Goal: Task Accomplishment & Management: Use online tool/utility

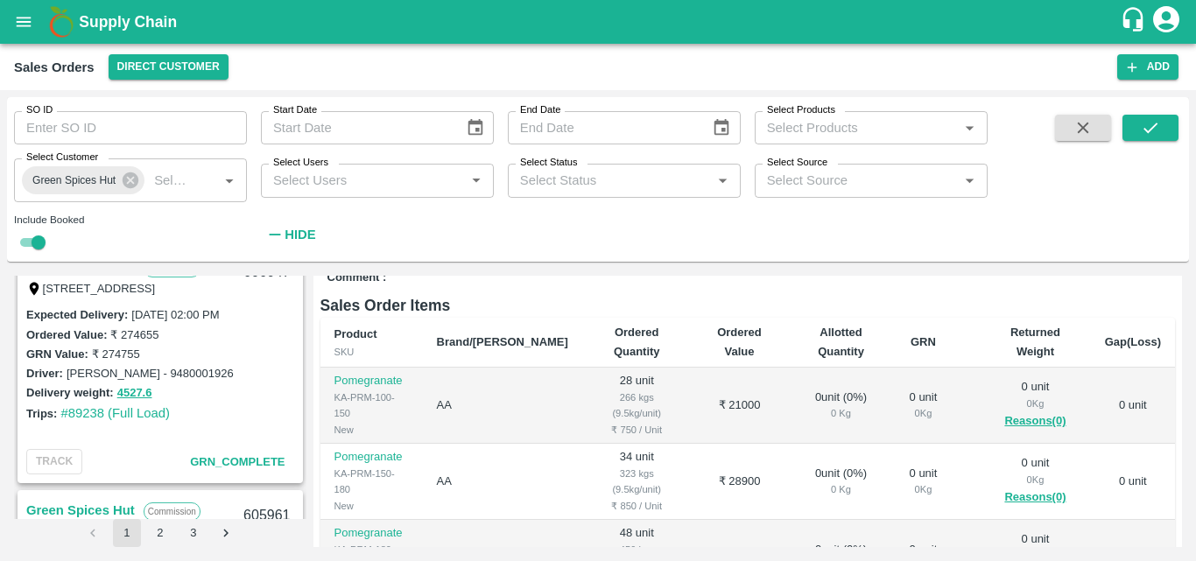
scroll to position [3890, 0]
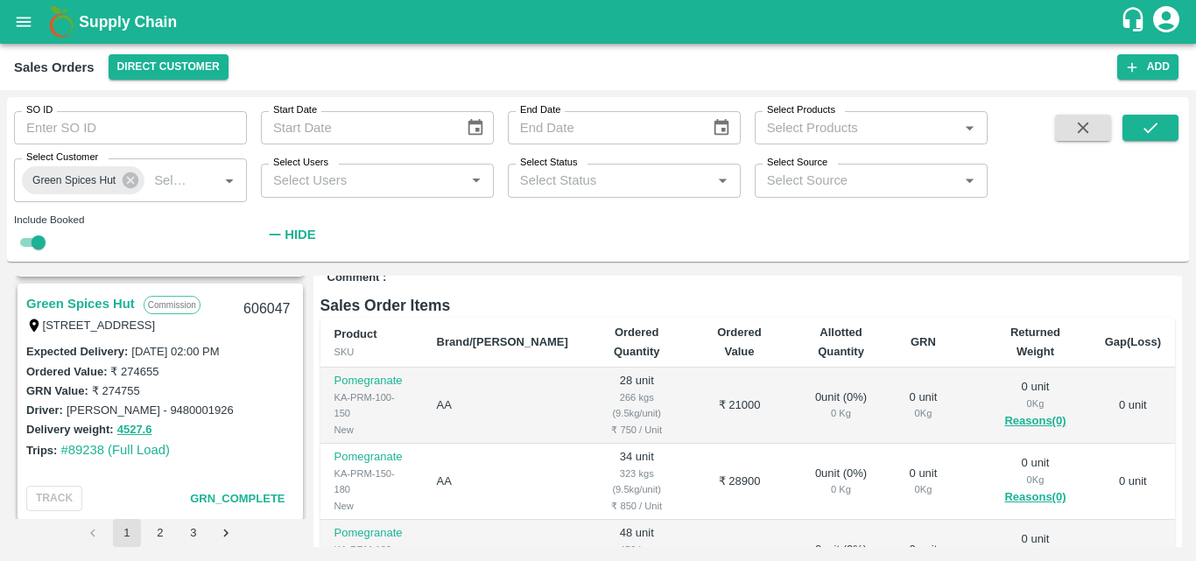
click at [107, 297] on link "Green Spices Hut" at bounding box center [80, 303] width 109 height 23
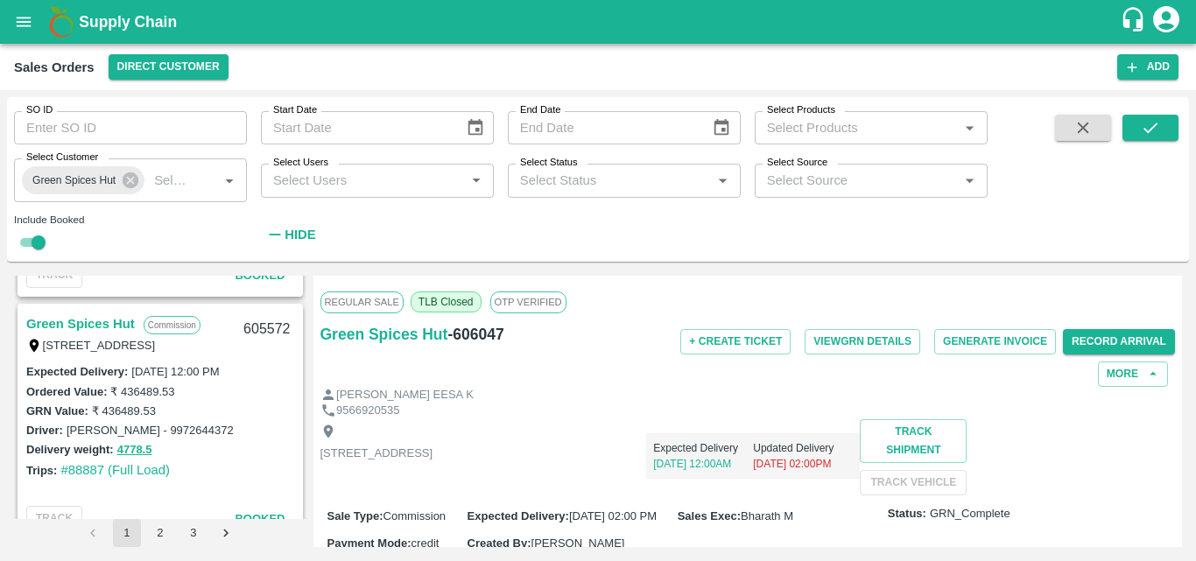
scroll to position [5841, 0]
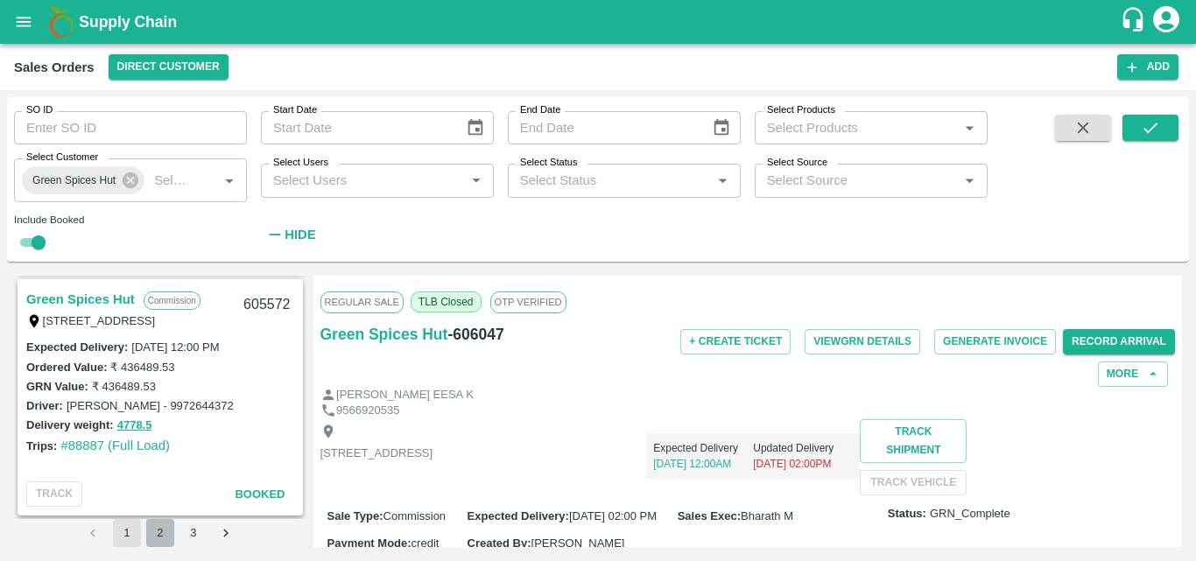
click at [153, 531] on button "2" at bounding box center [160, 533] width 28 height 28
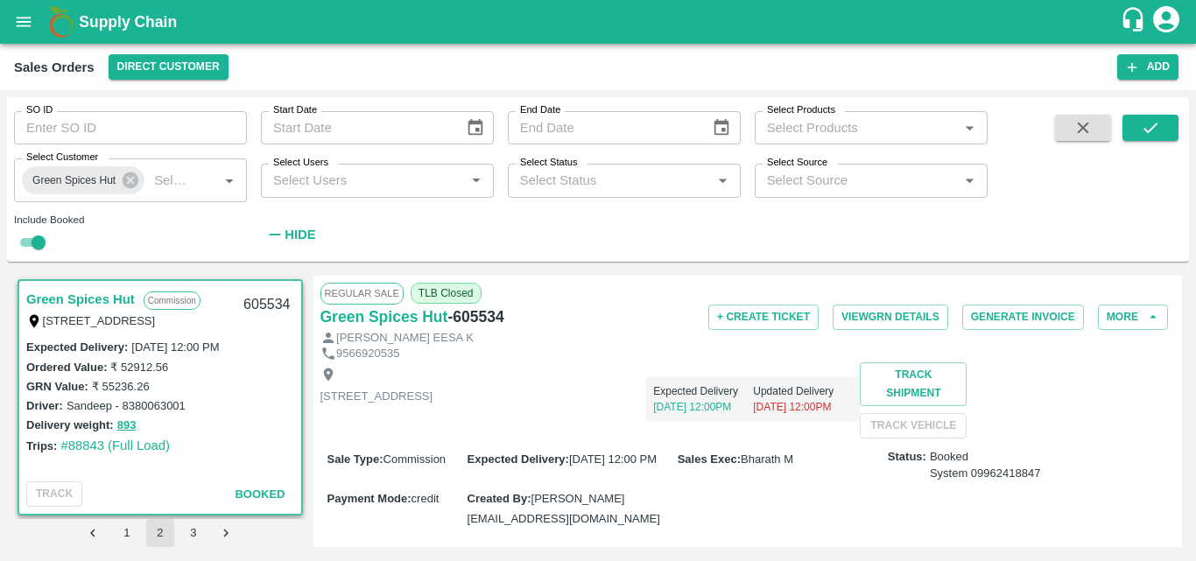
scroll to position [4, 0]
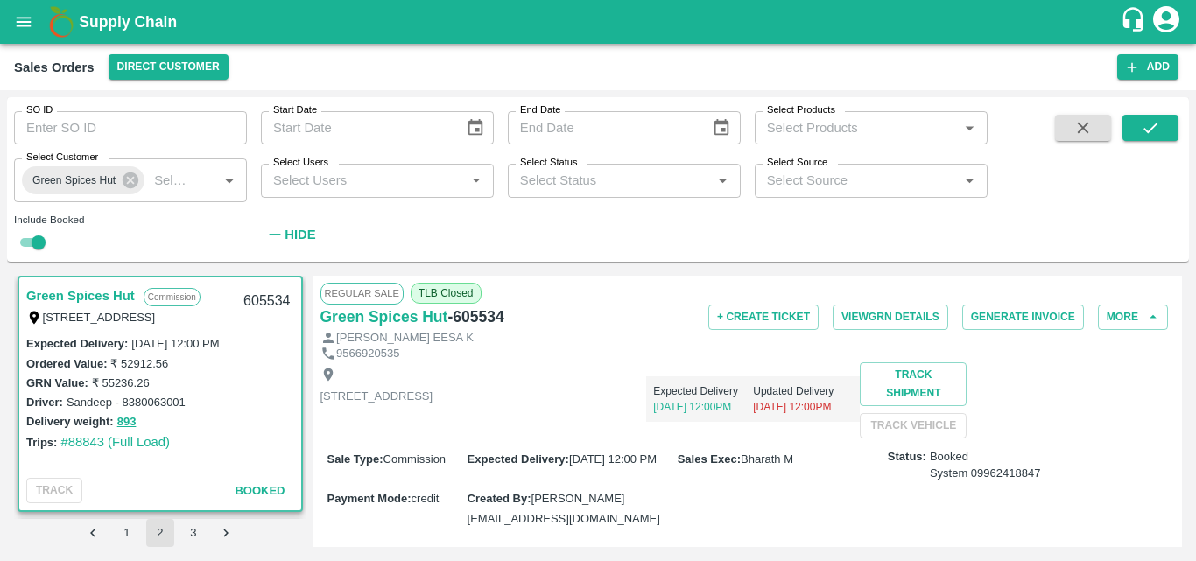
click at [130, 297] on link "Green Spices Hut" at bounding box center [80, 296] width 109 height 23
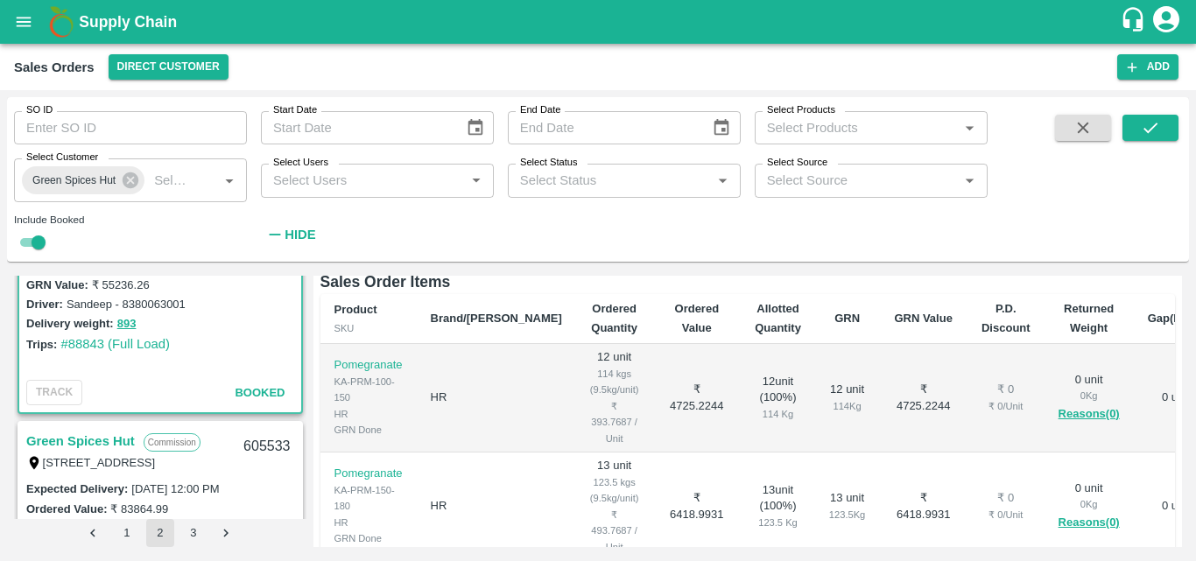
scroll to position [102, 0]
click at [118, 430] on link "Green Spices Hut" at bounding box center [80, 440] width 109 height 23
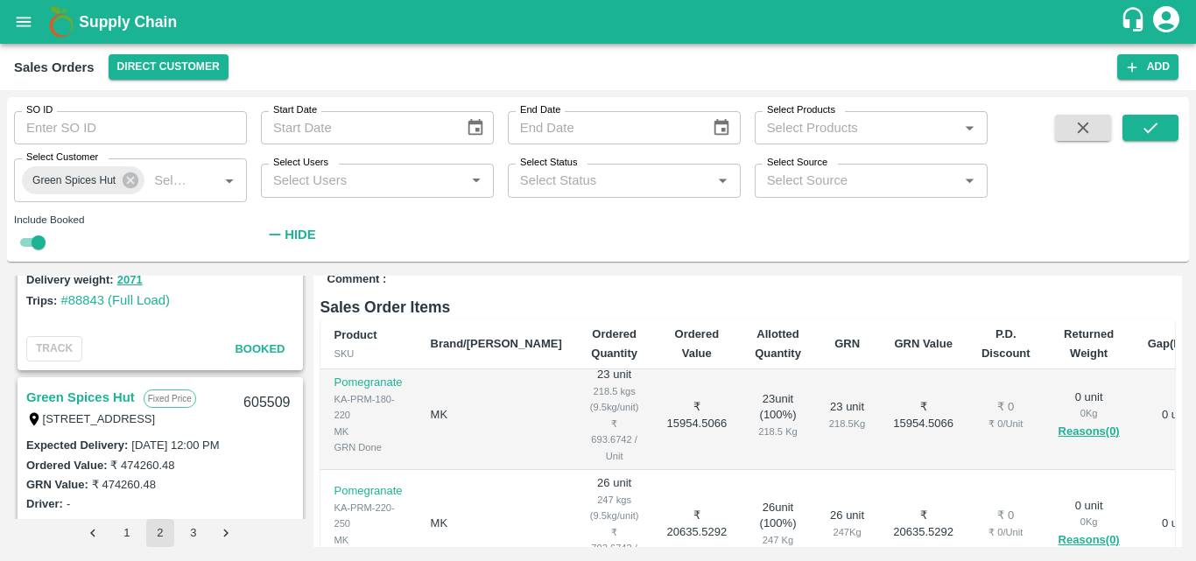
scroll to position [655, 0]
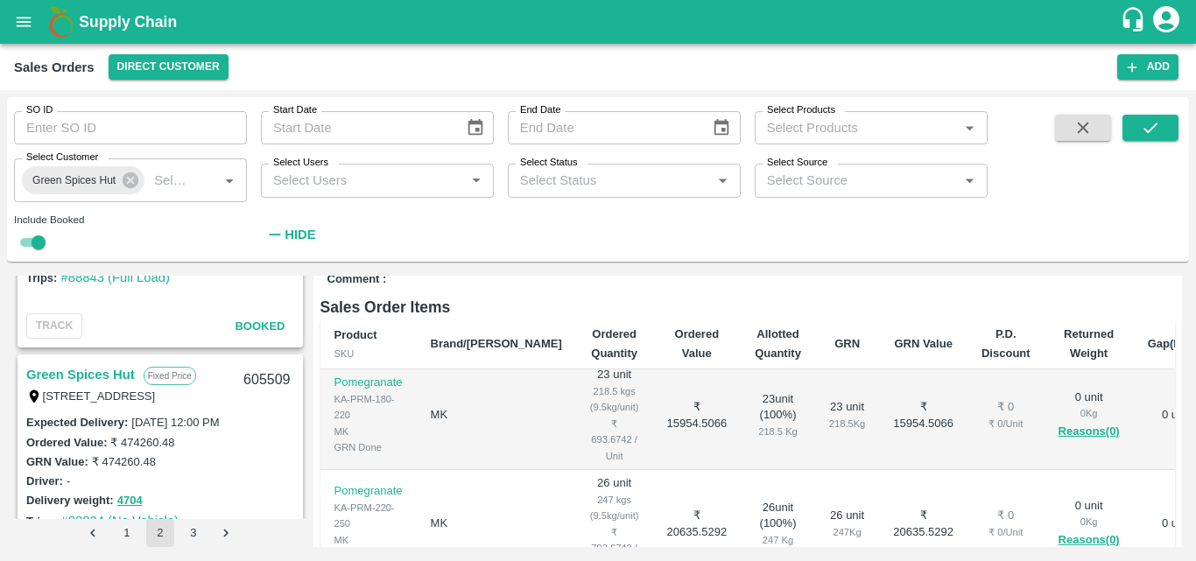
click at [87, 377] on link "Green Spices Hut" at bounding box center [80, 374] width 109 height 23
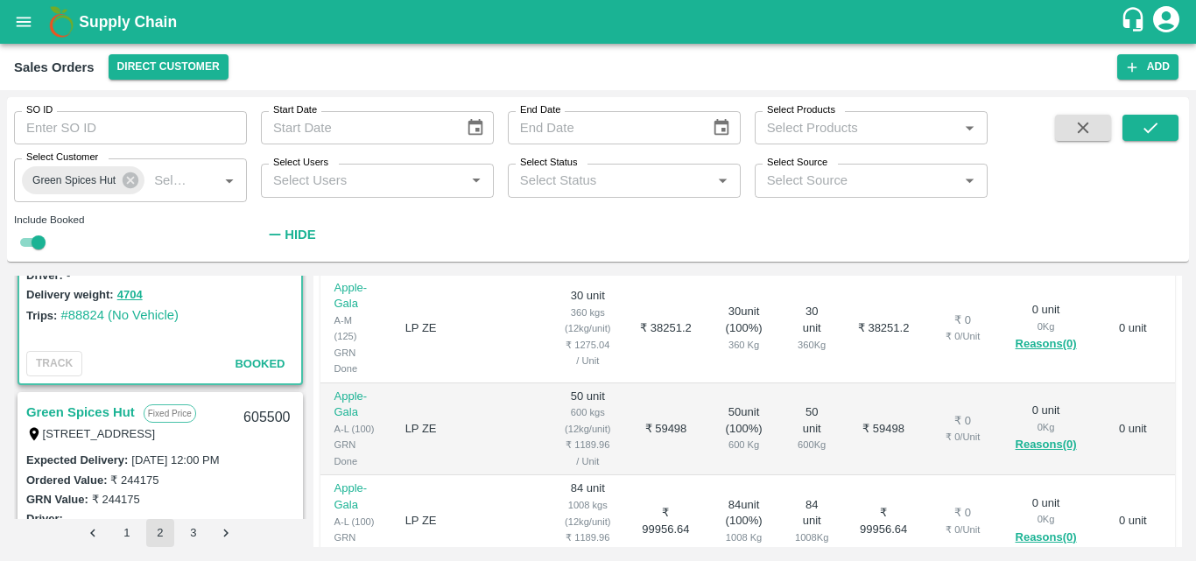
scroll to position [903, 0]
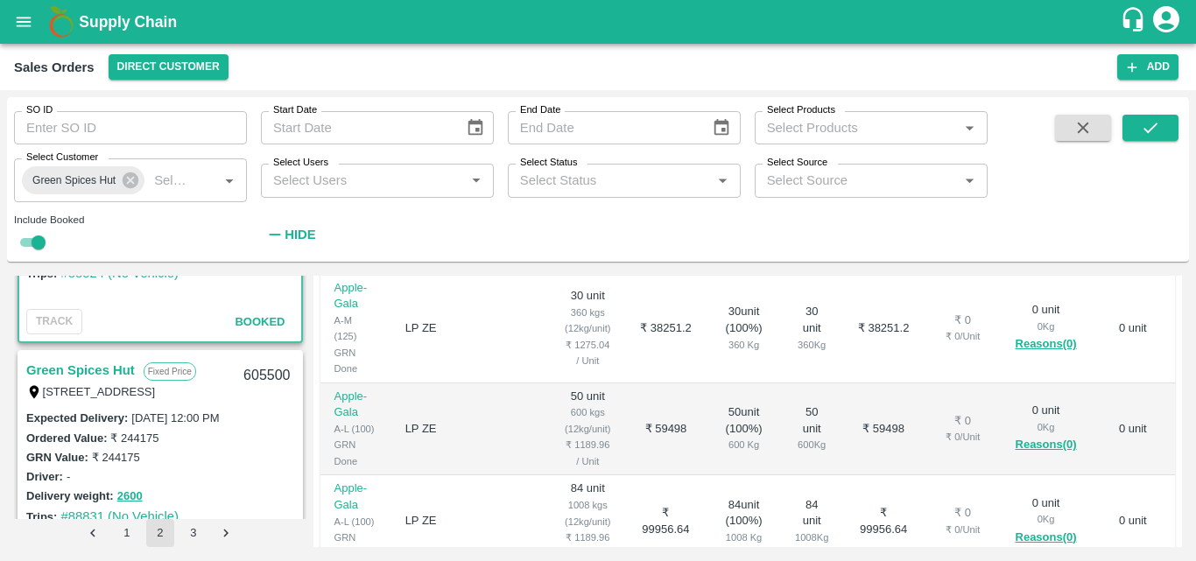
click at [104, 358] on div "Green Spices Hut Fixed Price [STREET_ADDRESS] 605500" at bounding box center [160, 380] width 282 height 56
click at [106, 378] on link "Green Spices Hut" at bounding box center [80, 370] width 109 height 23
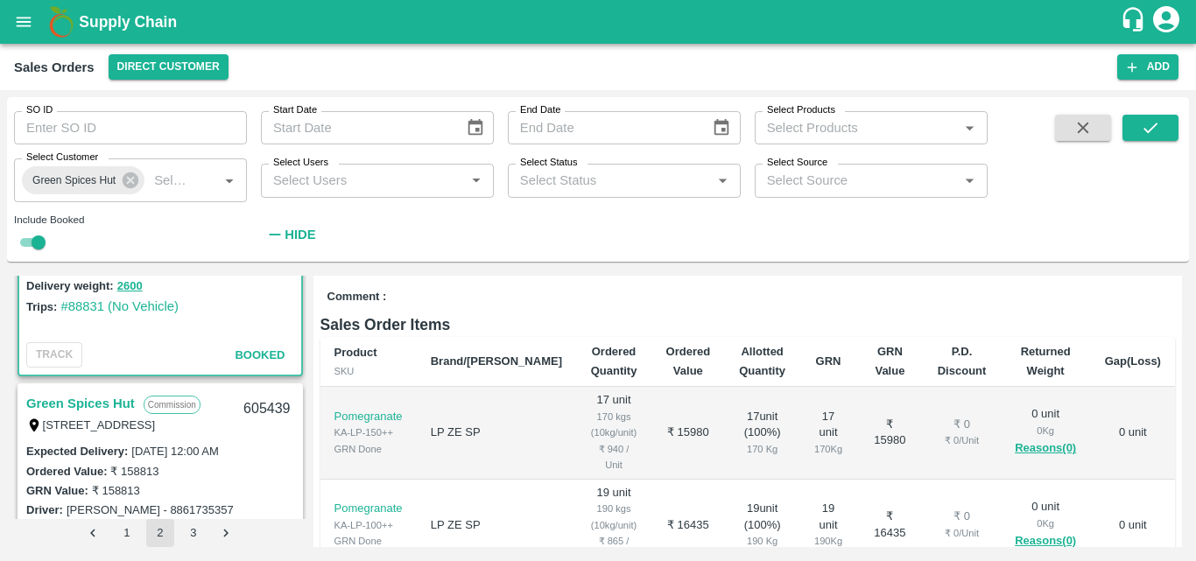
scroll to position [1114, 0]
click at [114, 395] on link "Green Spices Hut" at bounding box center [80, 402] width 109 height 23
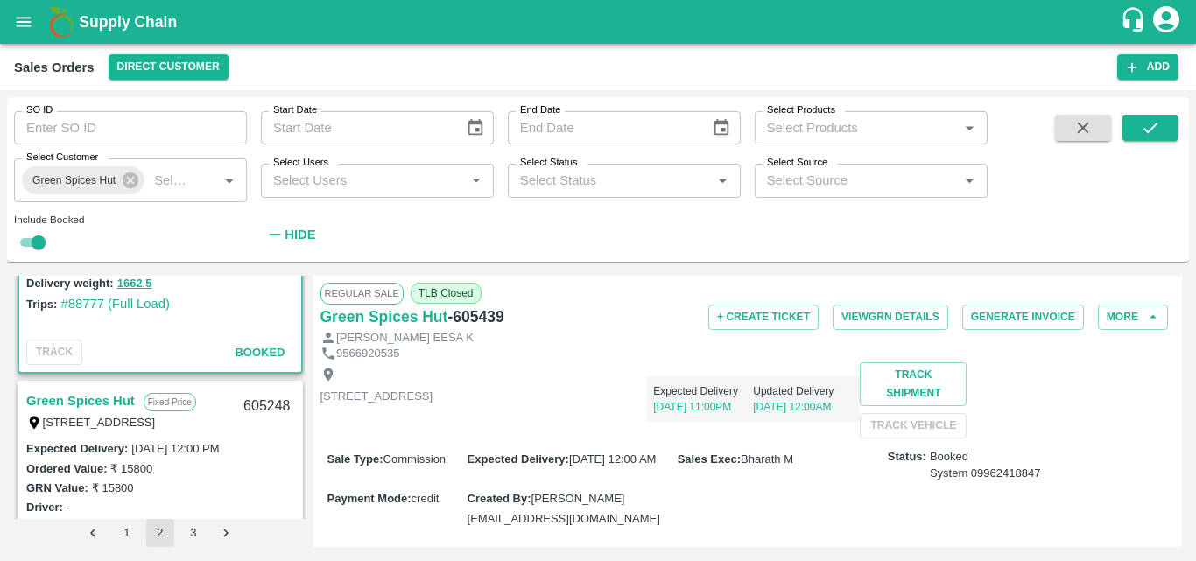
scroll to position [1360, 0]
click at [112, 404] on link "Green Spices Hut" at bounding box center [80, 400] width 109 height 23
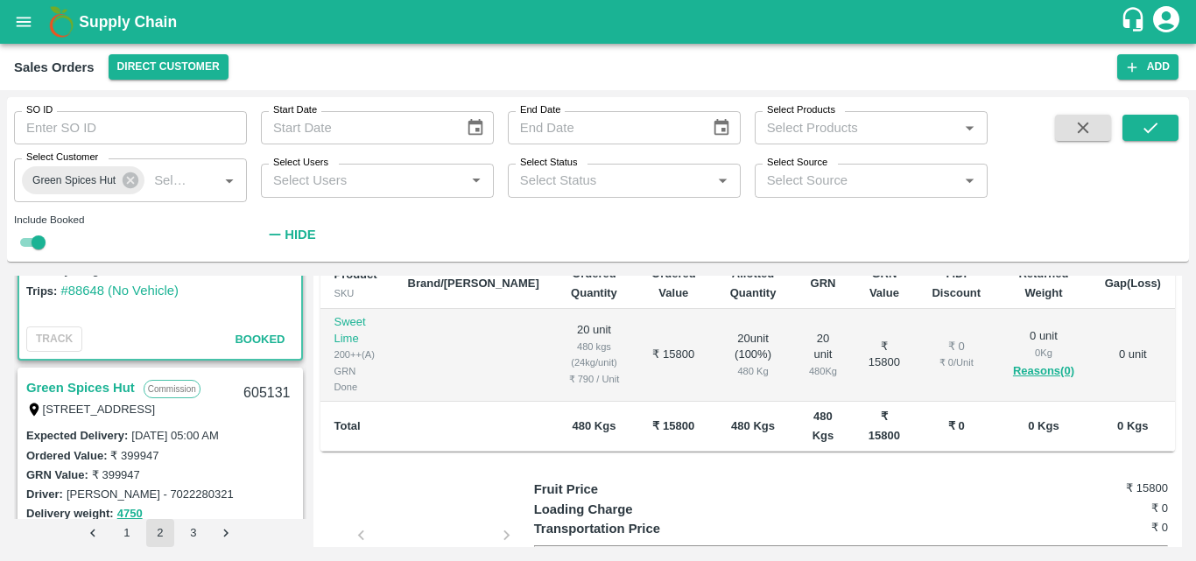
scroll to position [1617, 0]
click at [135, 536] on button "1" at bounding box center [127, 533] width 28 height 28
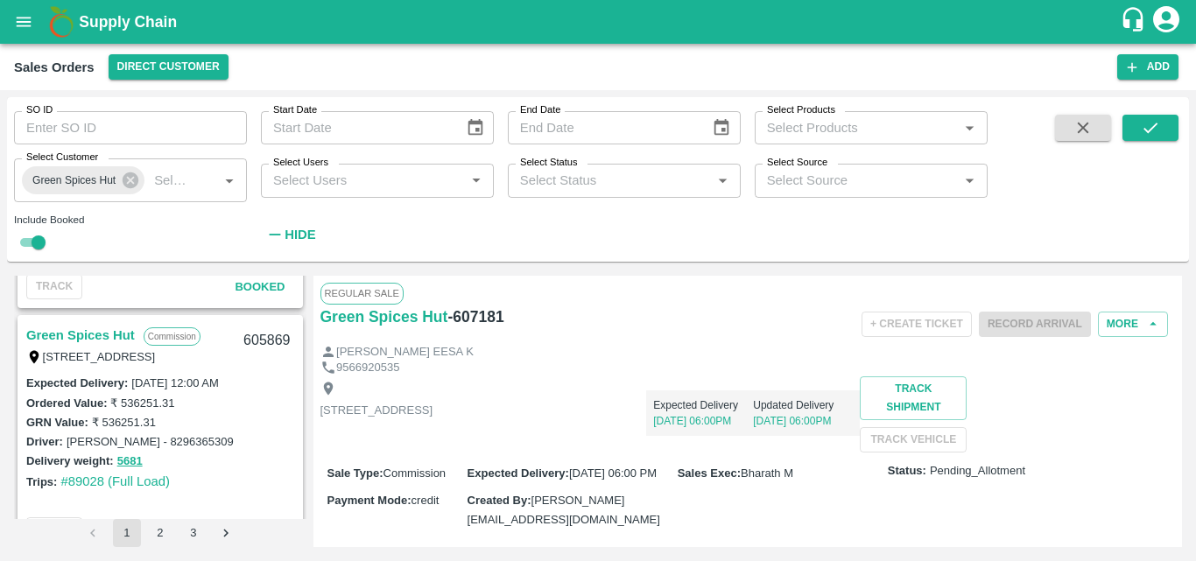
scroll to position [5560, 0]
click at [102, 335] on link "Green Spices Hut" at bounding box center [80, 337] width 109 height 23
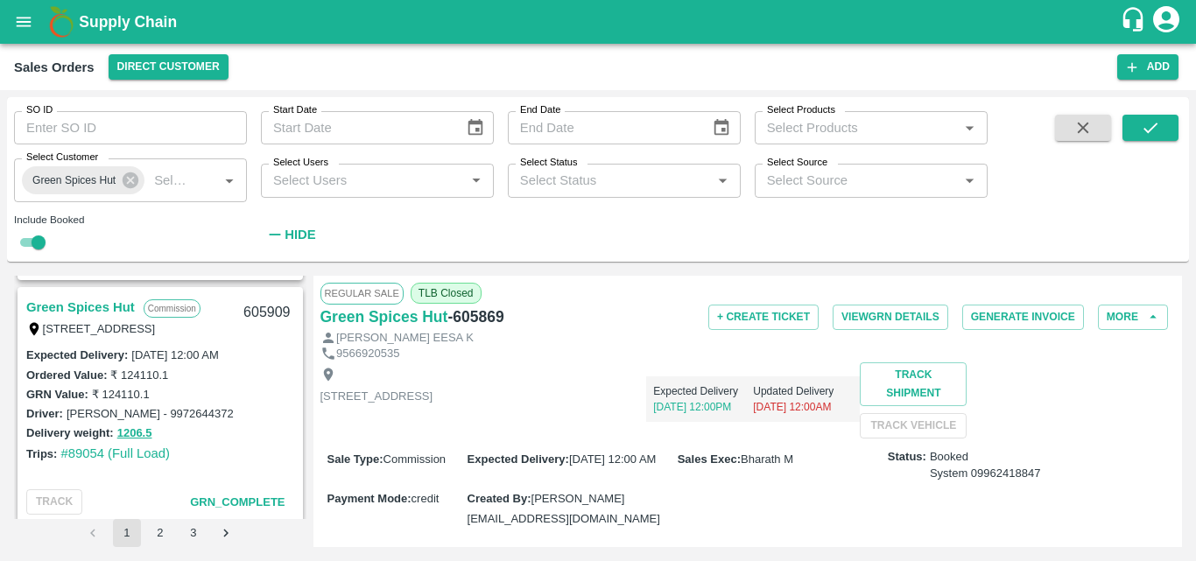
scroll to position [5102, 0]
click at [97, 302] on link "Green Spices Hut" at bounding box center [80, 308] width 109 height 23
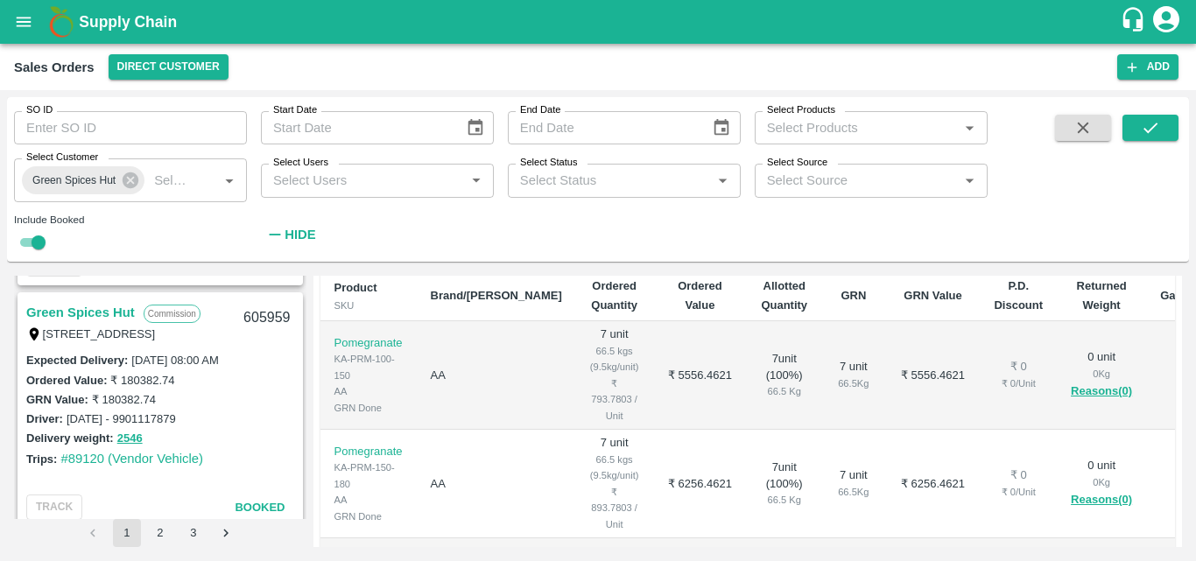
scroll to position [4610, 0]
click at [114, 315] on link "Green Spices Hut" at bounding box center [80, 313] width 109 height 23
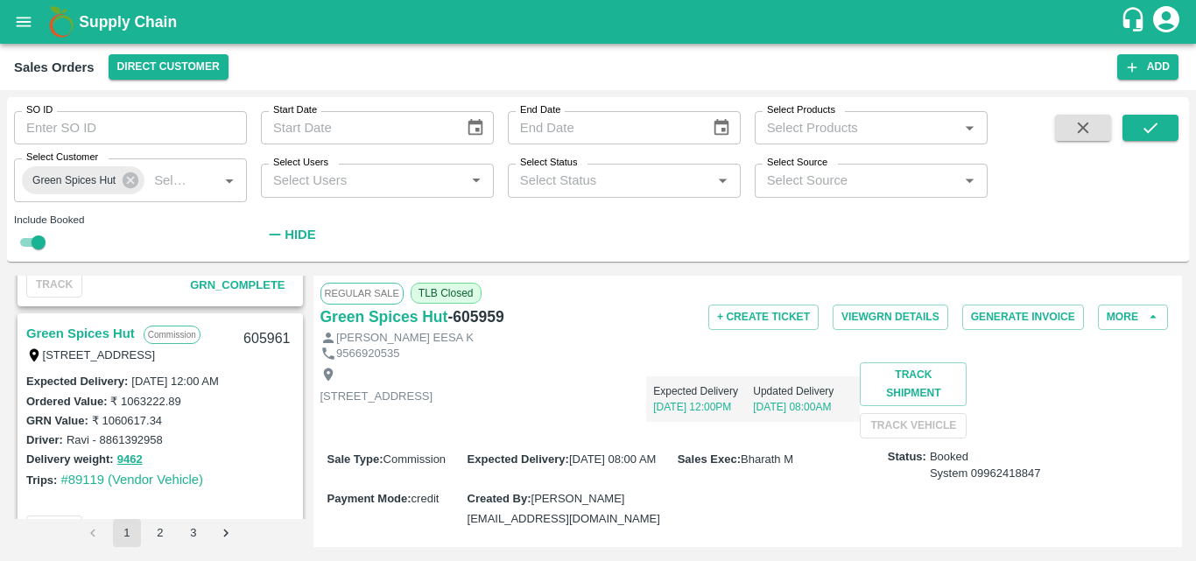
scroll to position [4102, 0]
click at [119, 328] on link "Green Spices Hut" at bounding box center [80, 334] width 109 height 23
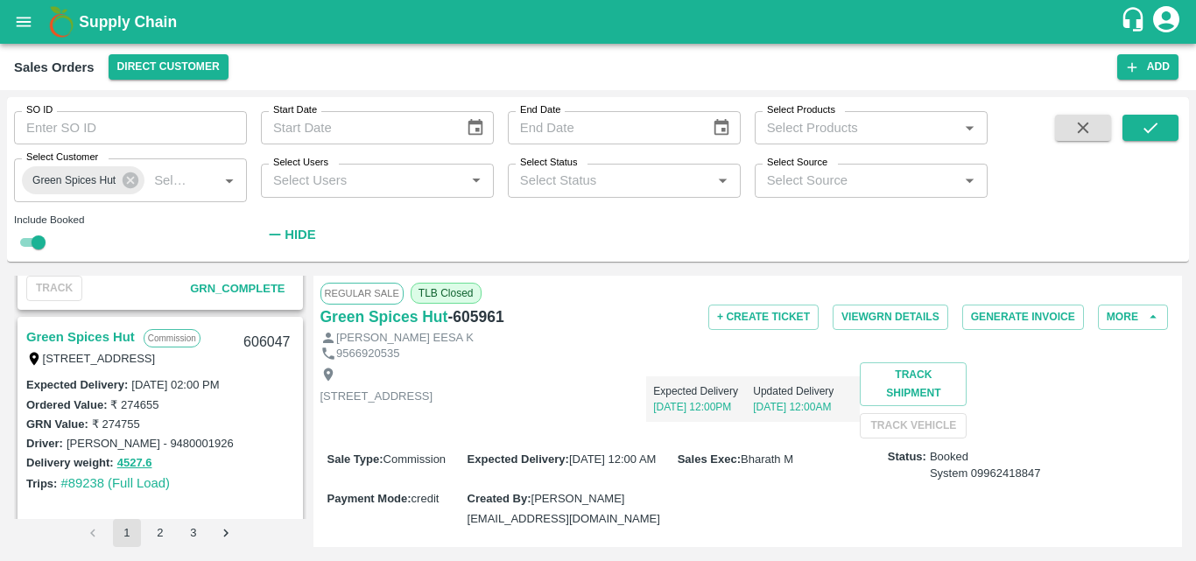
scroll to position [3855, 0]
click at [99, 334] on link "Green Spices Hut" at bounding box center [80, 338] width 109 height 23
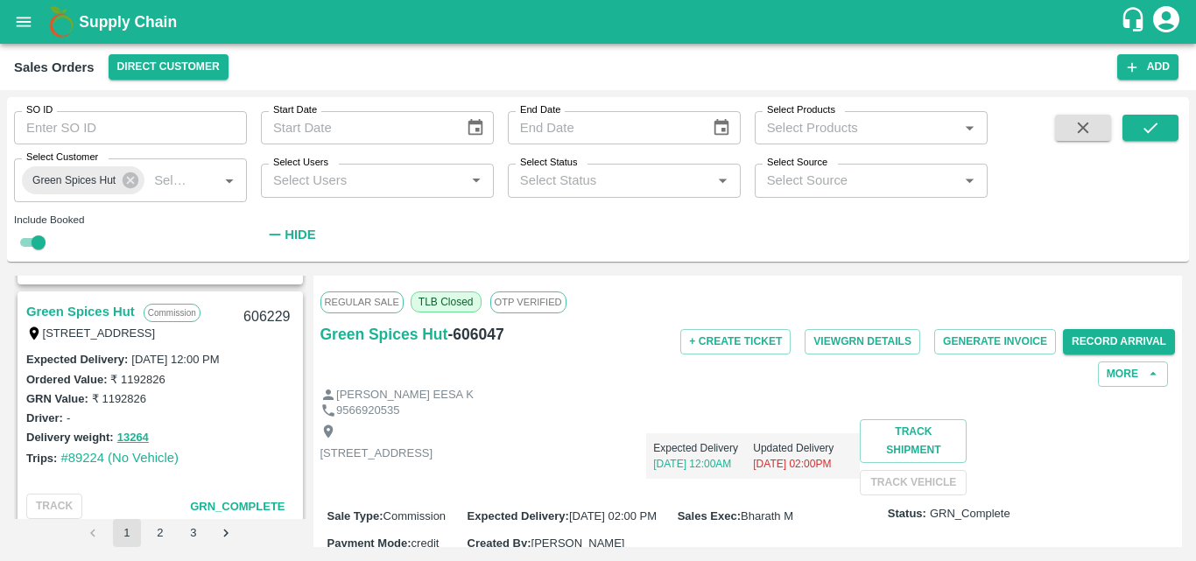
scroll to position [3637, 0]
click at [101, 308] on link "Green Spices Hut" at bounding box center [80, 312] width 109 height 23
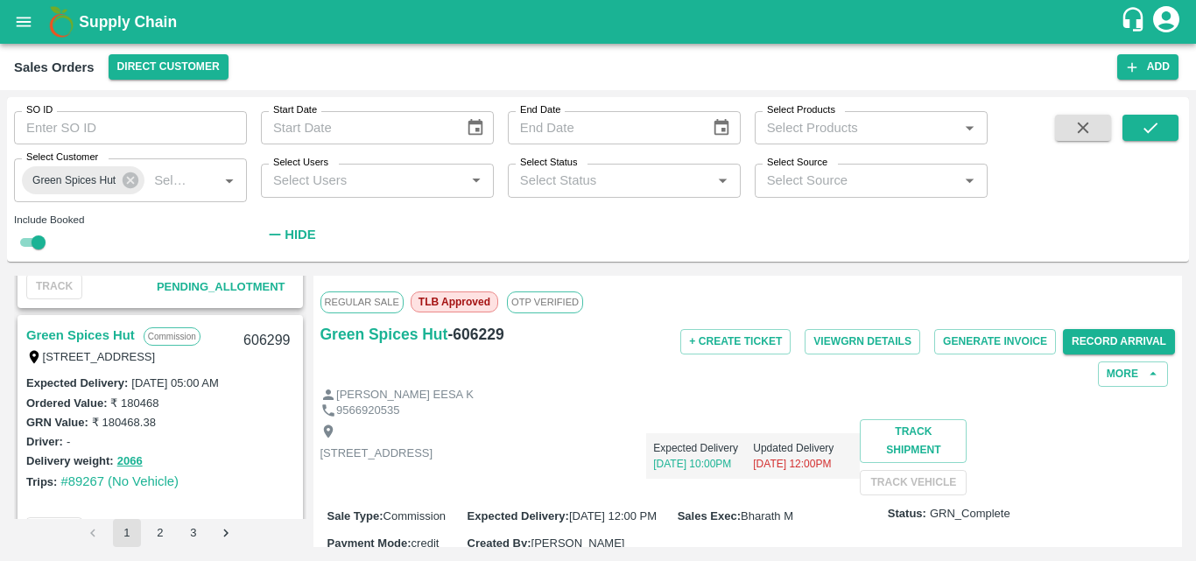
scroll to position [3370, 0]
click at [104, 332] on link "Green Spices Hut" at bounding box center [80, 336] width 109 height 23
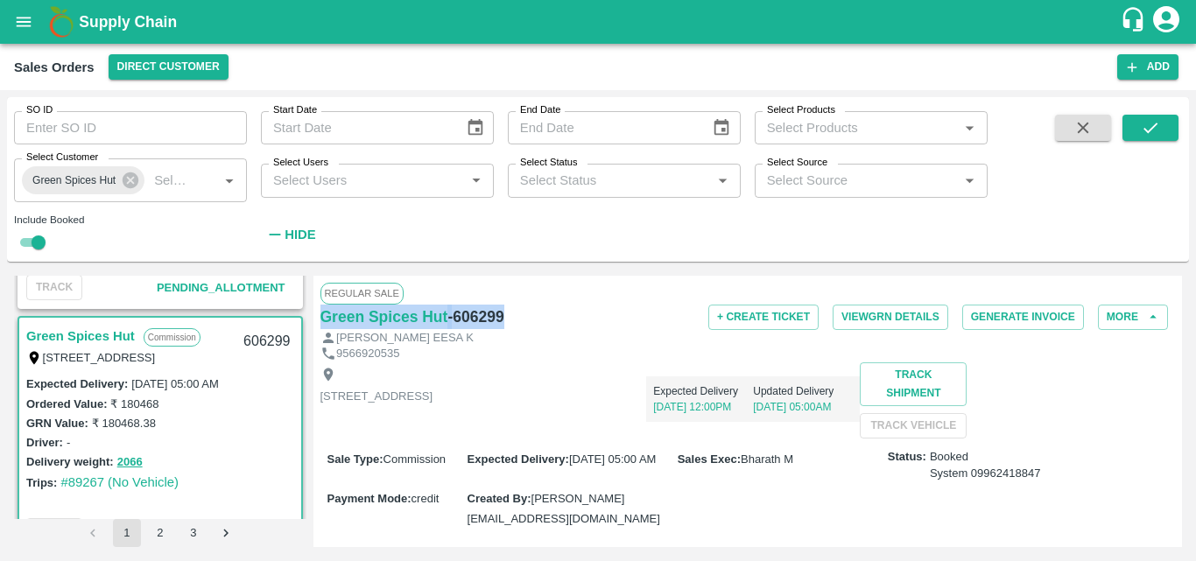
drag, startPoint x: 508, startPoint y: 310, endPoint x: 315, endPoint y: 319, distance: 192.8
click at [315, 319] on div "Regular Sale Green Spices Hut - 606299 + Create Ticket View GRN Details Generat…" at bounding box center [747, 411] width 869 height 271
click at [193, 394] on div "Ordered Value: ₹ 180468" at bounding box center [160, 403] width 268 height 19
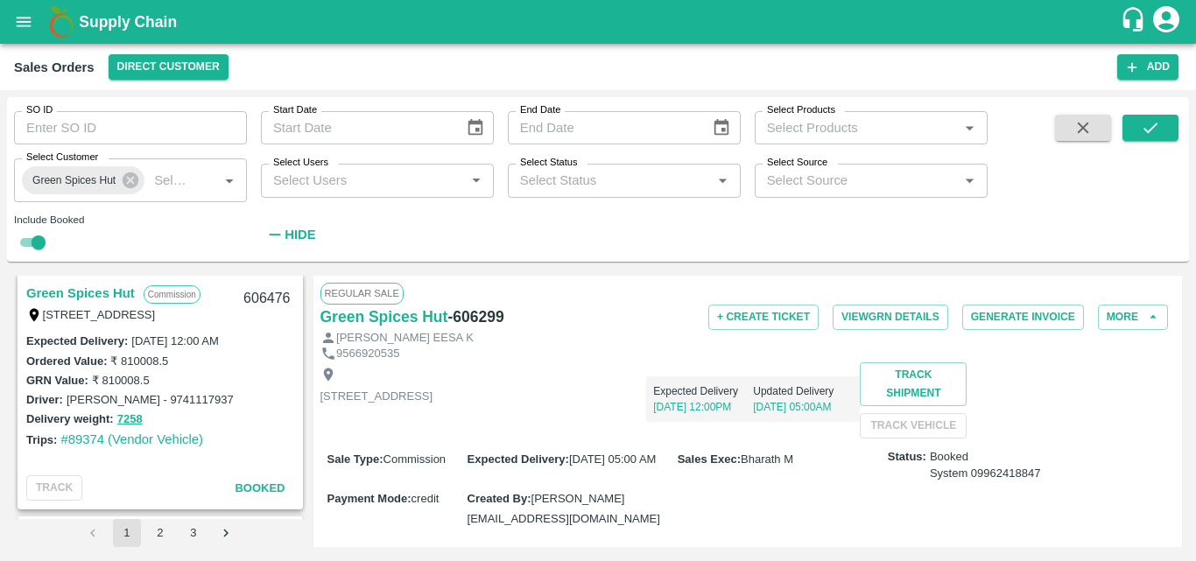
scroll to position [2926, 0]
click at [99, 295] on link "Green Spices Hut" at bounding box center [80, 294] width 109 height 23
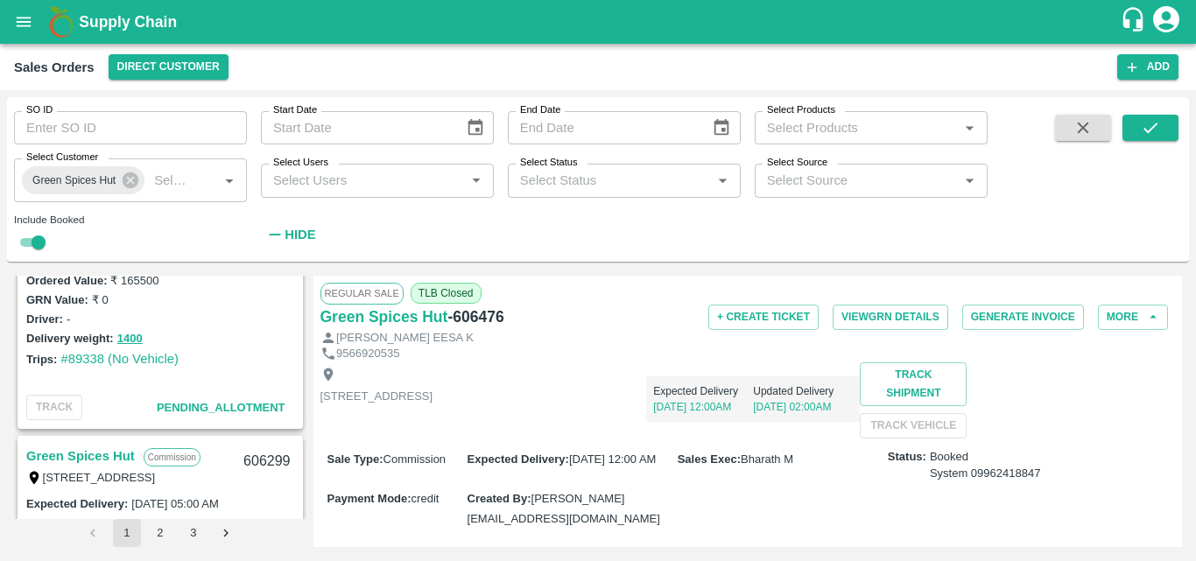
scroll to position [3328, 0]
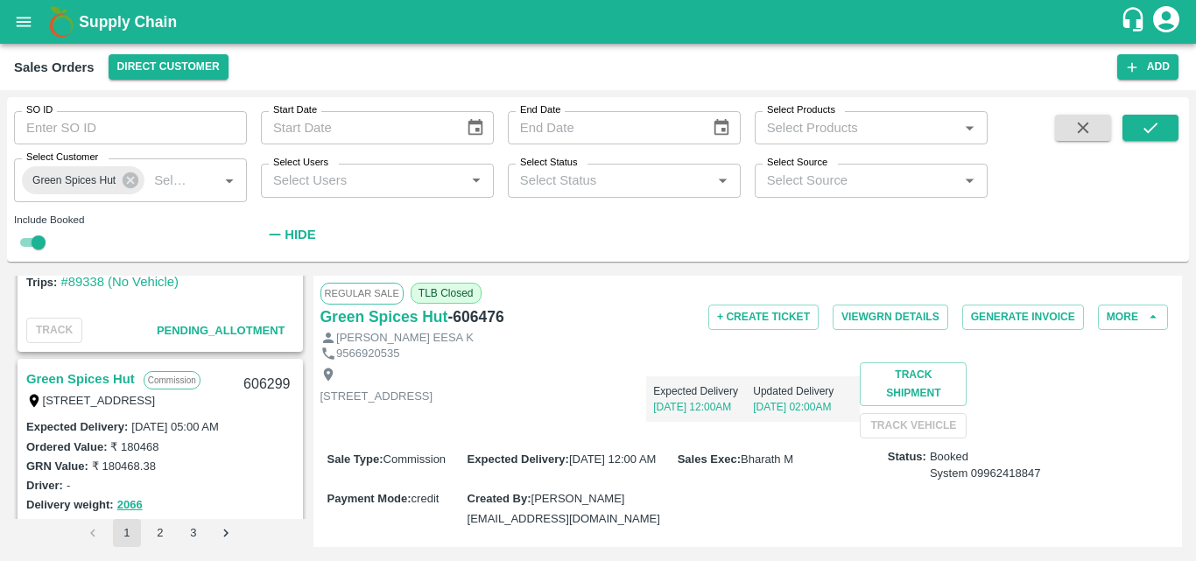
click at [102, 374] on link "Green Spices Hut" at bounding box center [80, 379] width 109 height 23
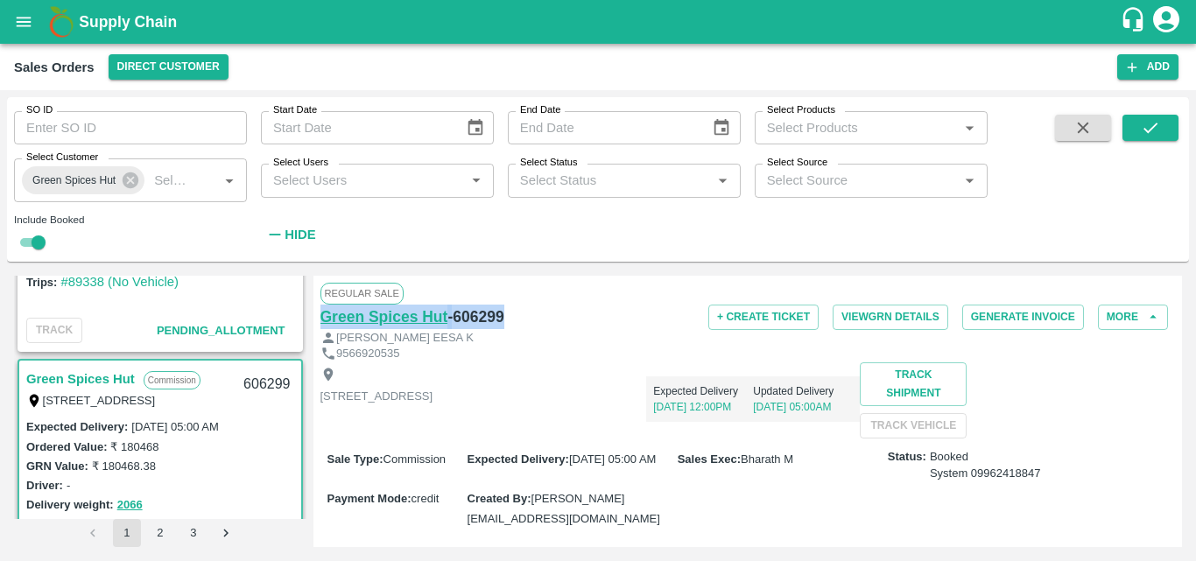
drag, startPoint x: 512, startPoint y: 315, endPoint x: 322, endPoint y: 323, distance: 190.1
click at [322, 323] on div "Green Spices Hut - 606299" at bounding box center [462, 317] width 285 height 25
copy div "Green Spices Hut - 606299"
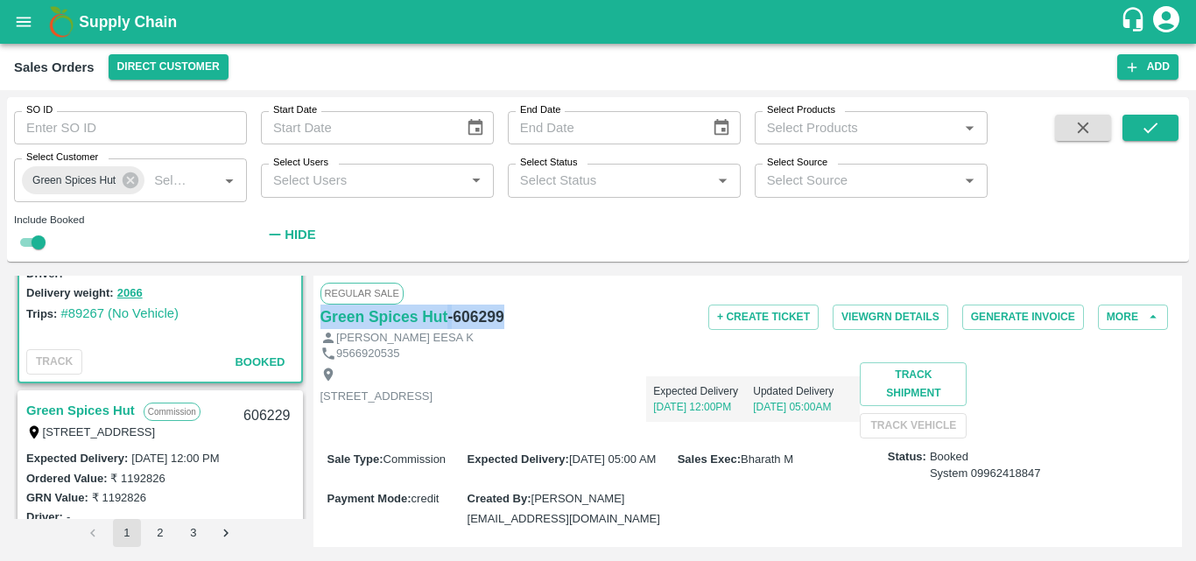
scroll to position [3540, 0]
click at [98, 404] on link "Green Spices Hut" at bounding box center [80, 409] width 109 height 23
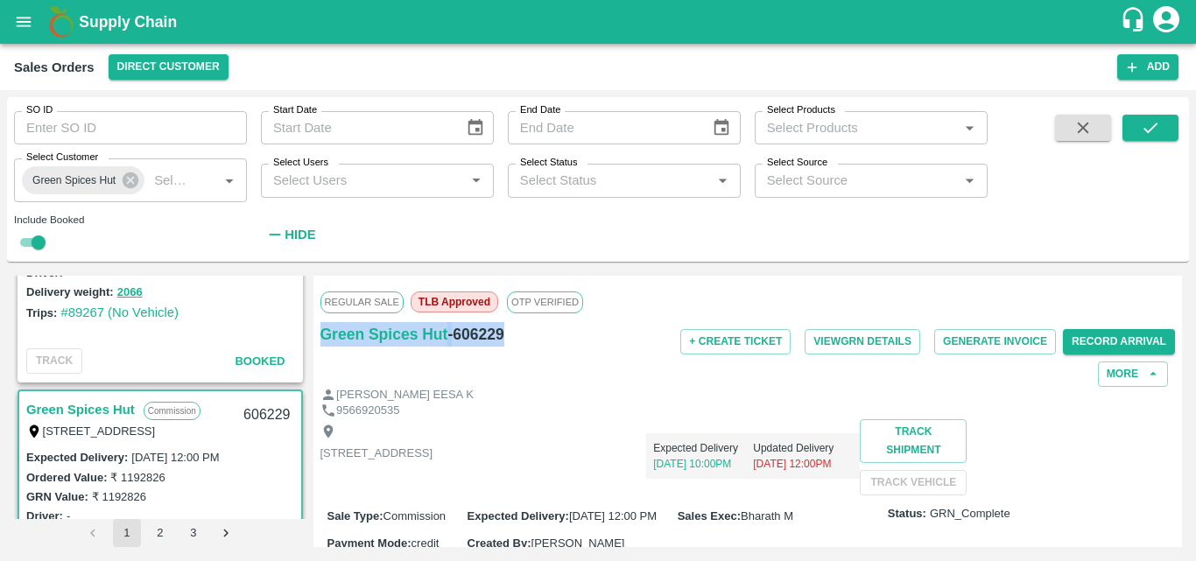
drag, startPoint x: 515, startPoint y: 329, endPoint x: 319, endPoint y: 349, distance: 197.1
click at [319, 349] on div "Regular Sale TLB Approved OTP VERIFIED Green Spices Hut - 606229 + Create Ticke…" at bounding box center [747, 411] width 869 height 271
copy div "Green Spices Hut - 606229"
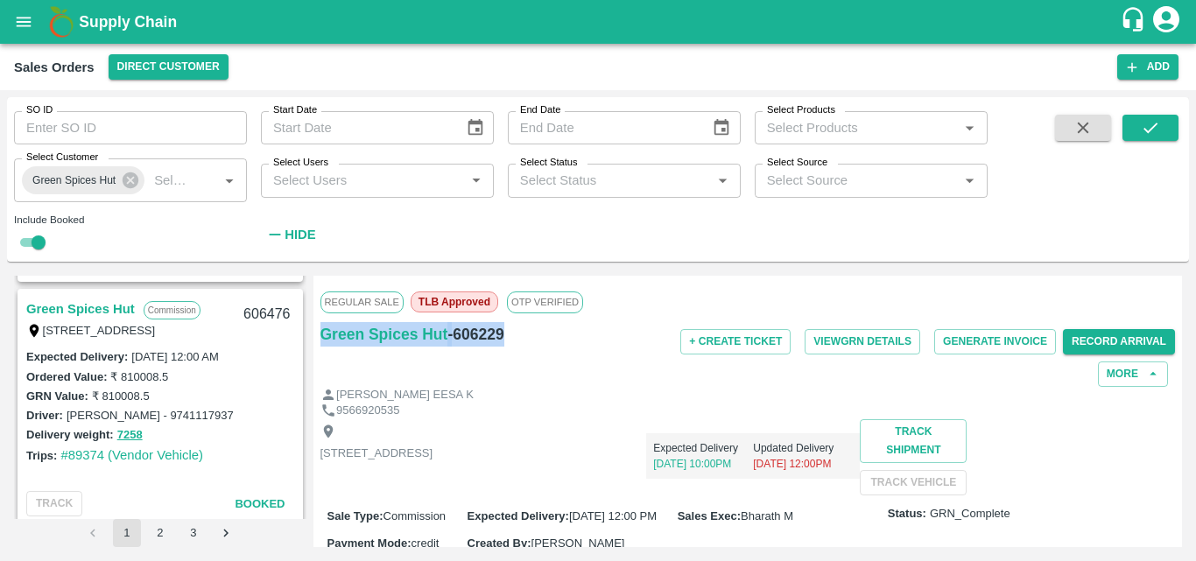
scroll to position [2909, 0]
click at [104, 309] on link "Green Spices Hut" at bounding box center [80, 310] width 109 height 23
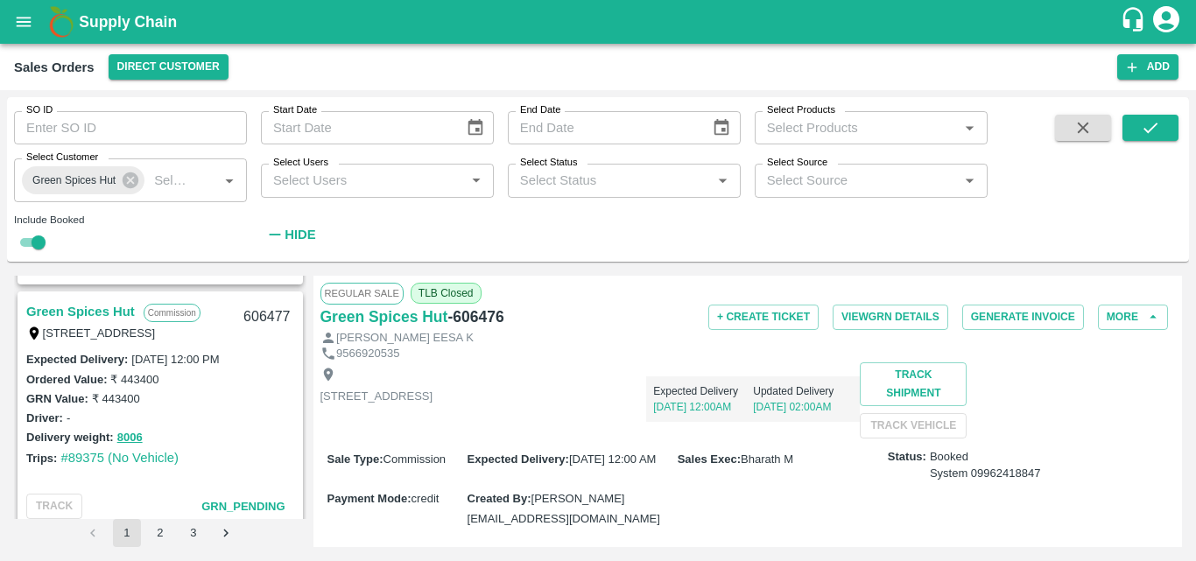
scroll to position [2664, 0]
click at [94, 307] on link "Green Spices Hut" at bounding box center [80, 312] width 109 height 23
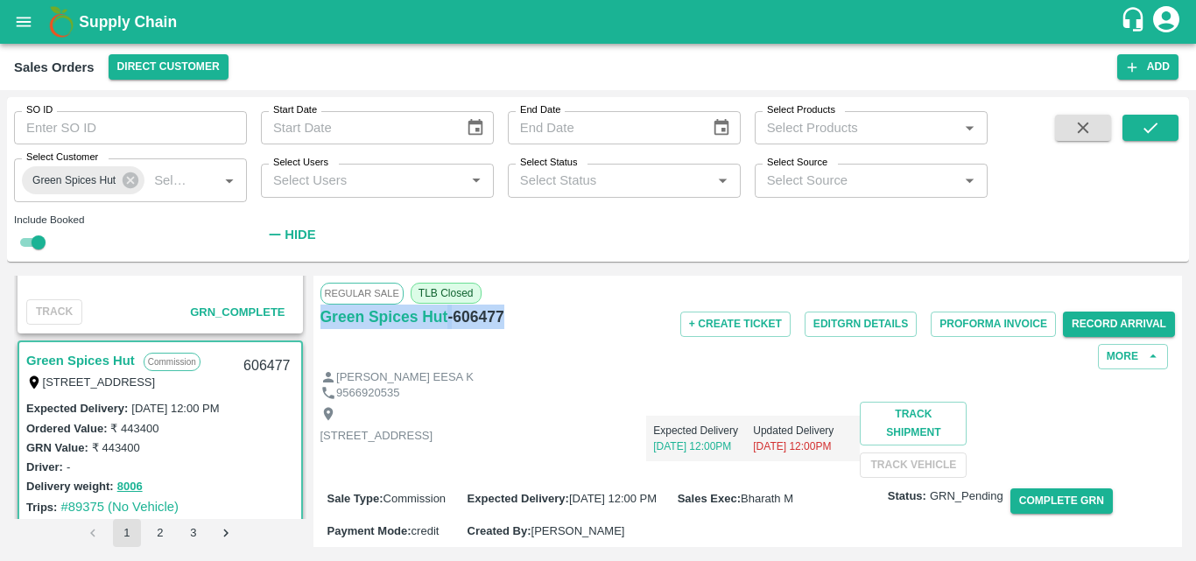
drag, startPoint x: 509, startPoint y: 315, endPoint x: 320, endPoint y: 329, distance: 189.6
click at [320, 329] on div "Green Spices Hut - 606477" at bounding box center [462, 337] width 285 height 65
copy div "Green Spices Hut - 606477"
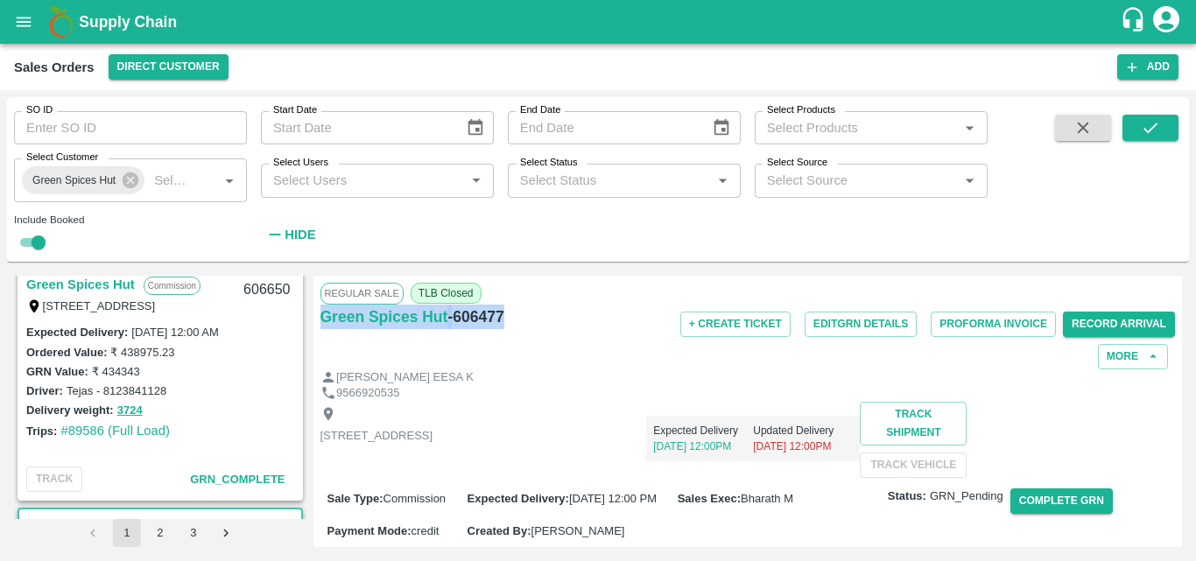
scroll to position [2448, 0]
click at [95, 278] on link "Green Spices Hut" at bounding box center [80, 285] width 109 height 23
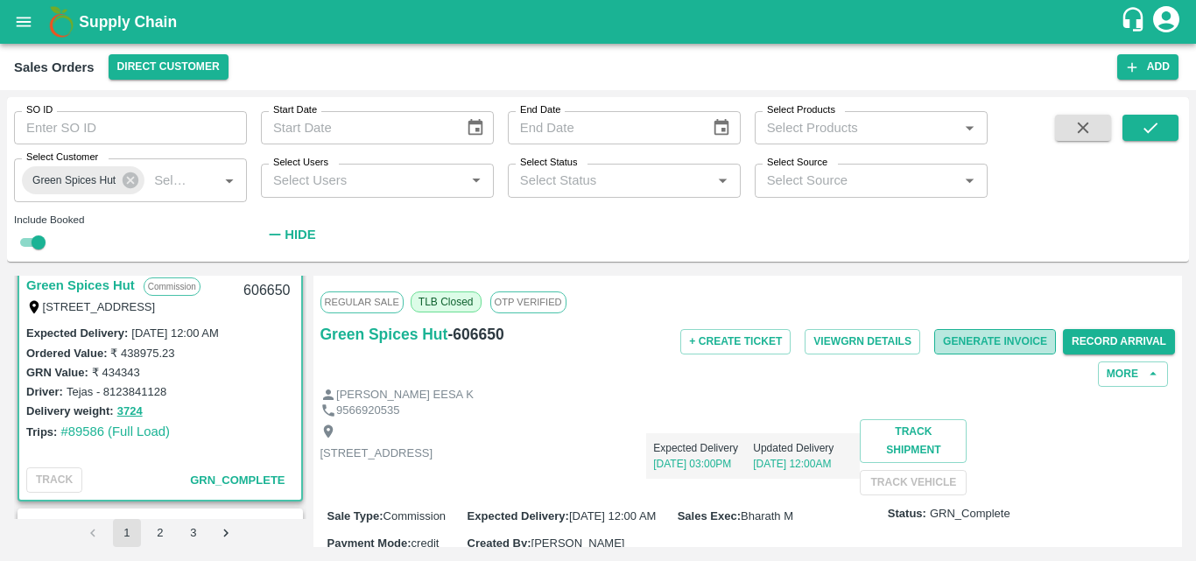
click at [976, 341] on button "Generate Invoice" at bounding box center [995, 341] width 122 height 25
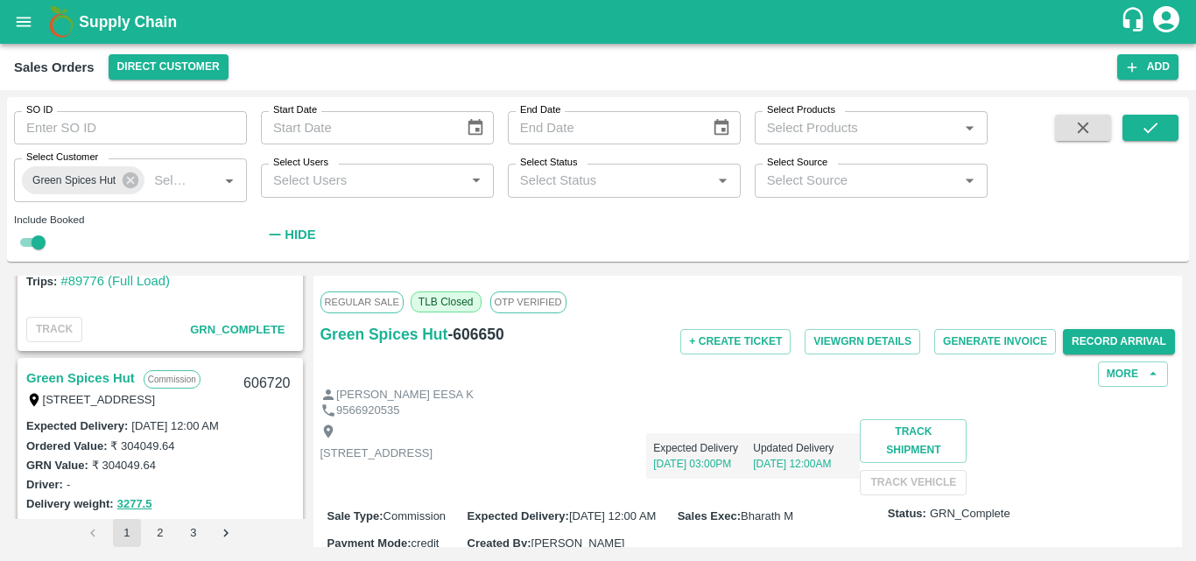
scroll to position [2109, 0]
click at [98, 375] on link "Green Spices Hut" at bounding box center [80, 380] width 109 height 23
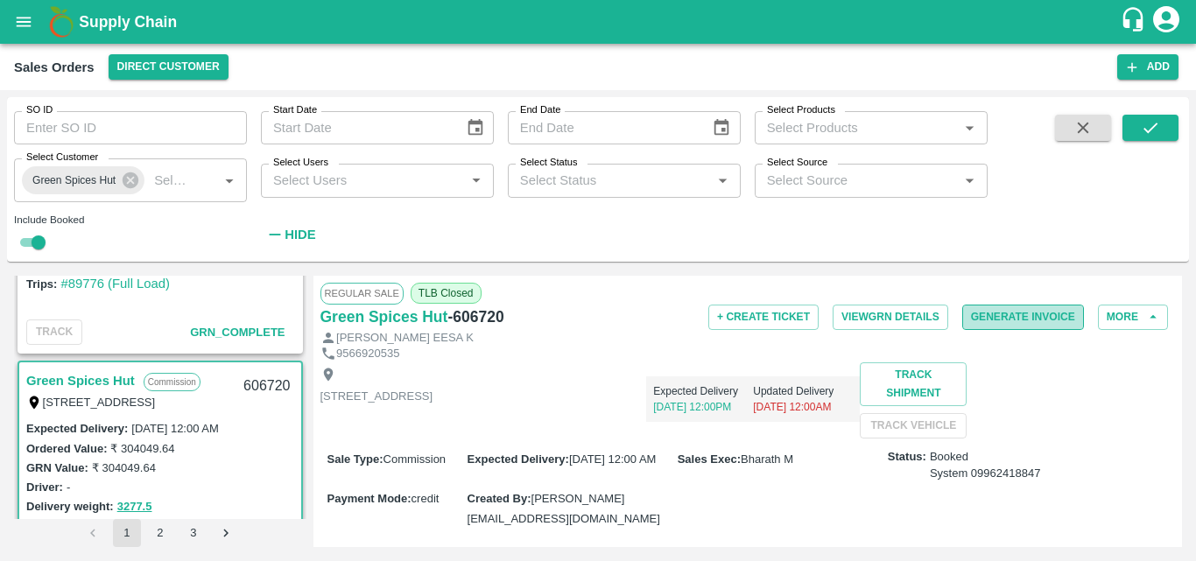
click at [1011, 319] on button "Generate Invoice" at bounding box center [1023, 317] width 122 height 25
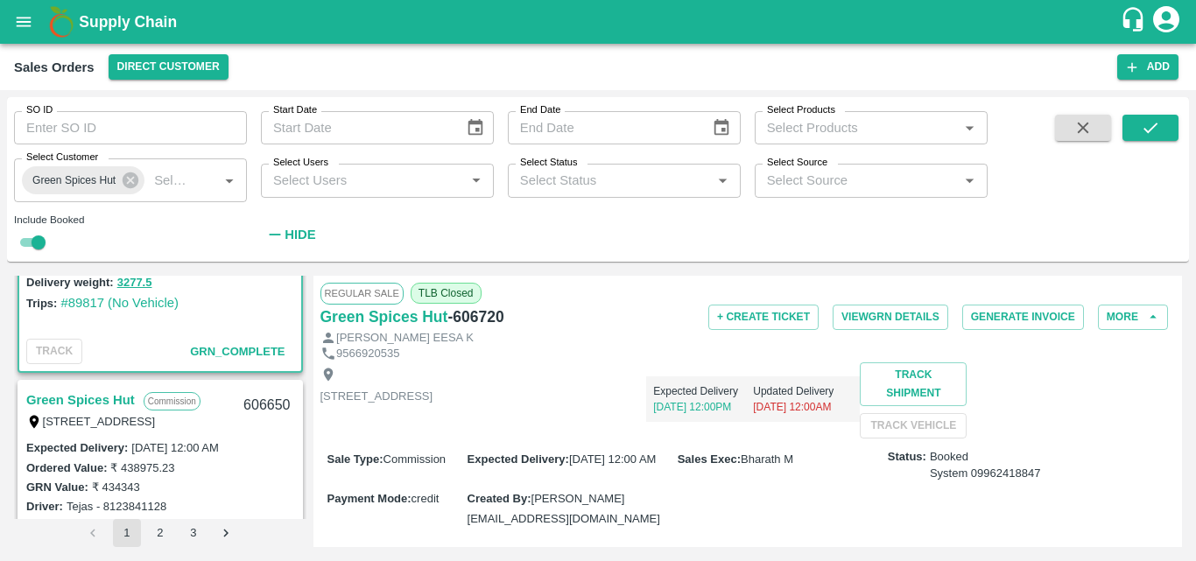
scroll to position [2334, 0]
click at [112, 398] on link "Green Spices Hut" at bounding box center [80, 399] width 109 height 23
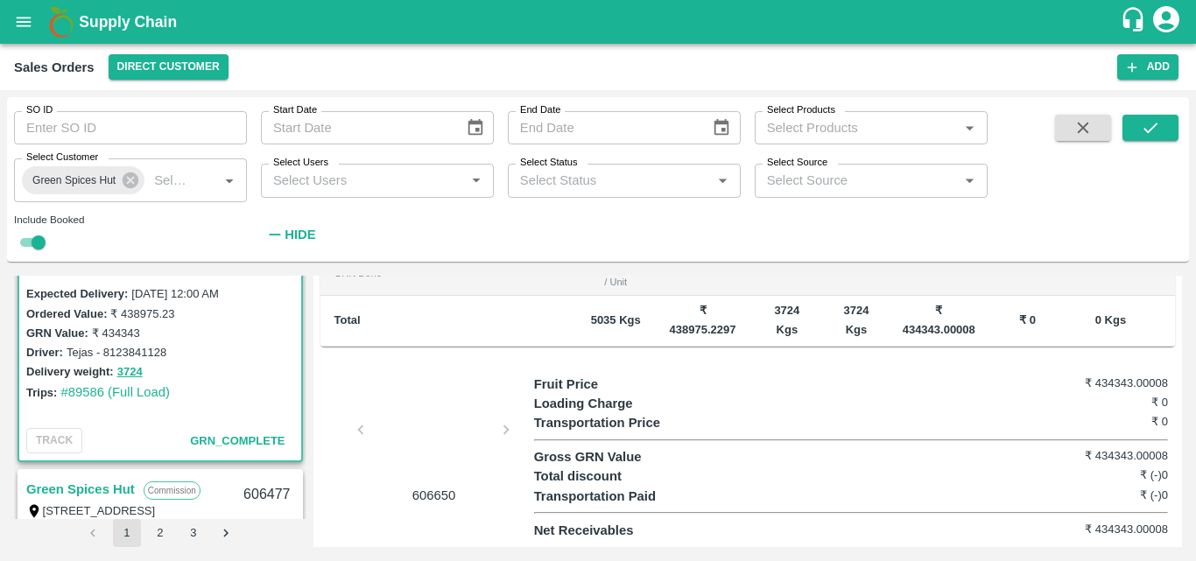
scroll to position [647, 0]
